Goal: Communication & Community: Answer question/provide support

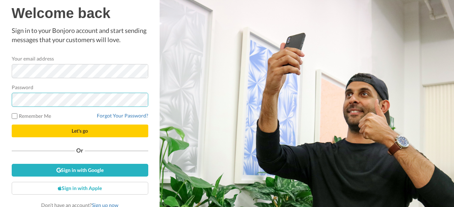
click at [12, 125] on button "Let's go" at bounding box center [80, 131] width 137 height 13
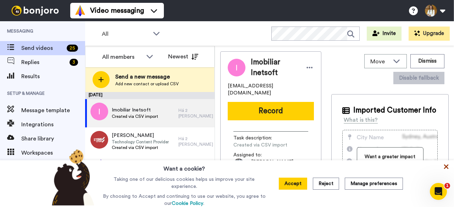
click at [445, 166] on icon at bounding box center [446, 166] width 7 height 7
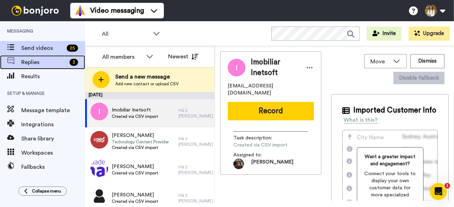
click at [61, 63] on span "Replies" at bounding box center [43, 62] width 45 height 9
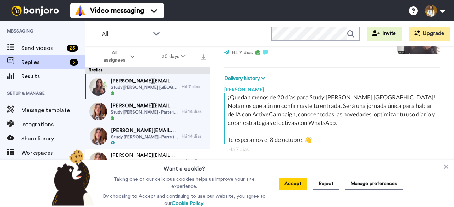
scroll to position [126, 0]
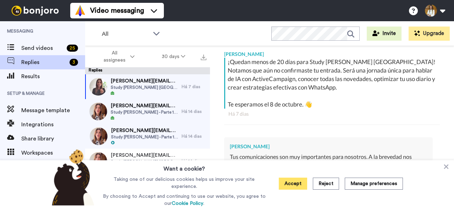
click at [299, 188] on button "Accept" at bounding box center [293, 184] width 28 height 12
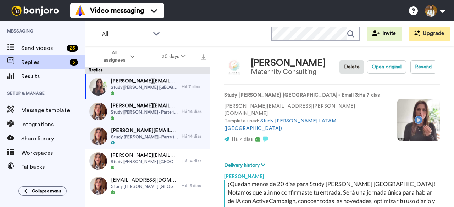
scroll to position [0, 0]
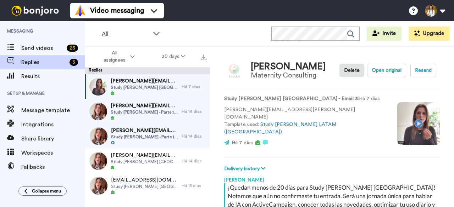
type textarea "x"
